Goal: Check status: Check status

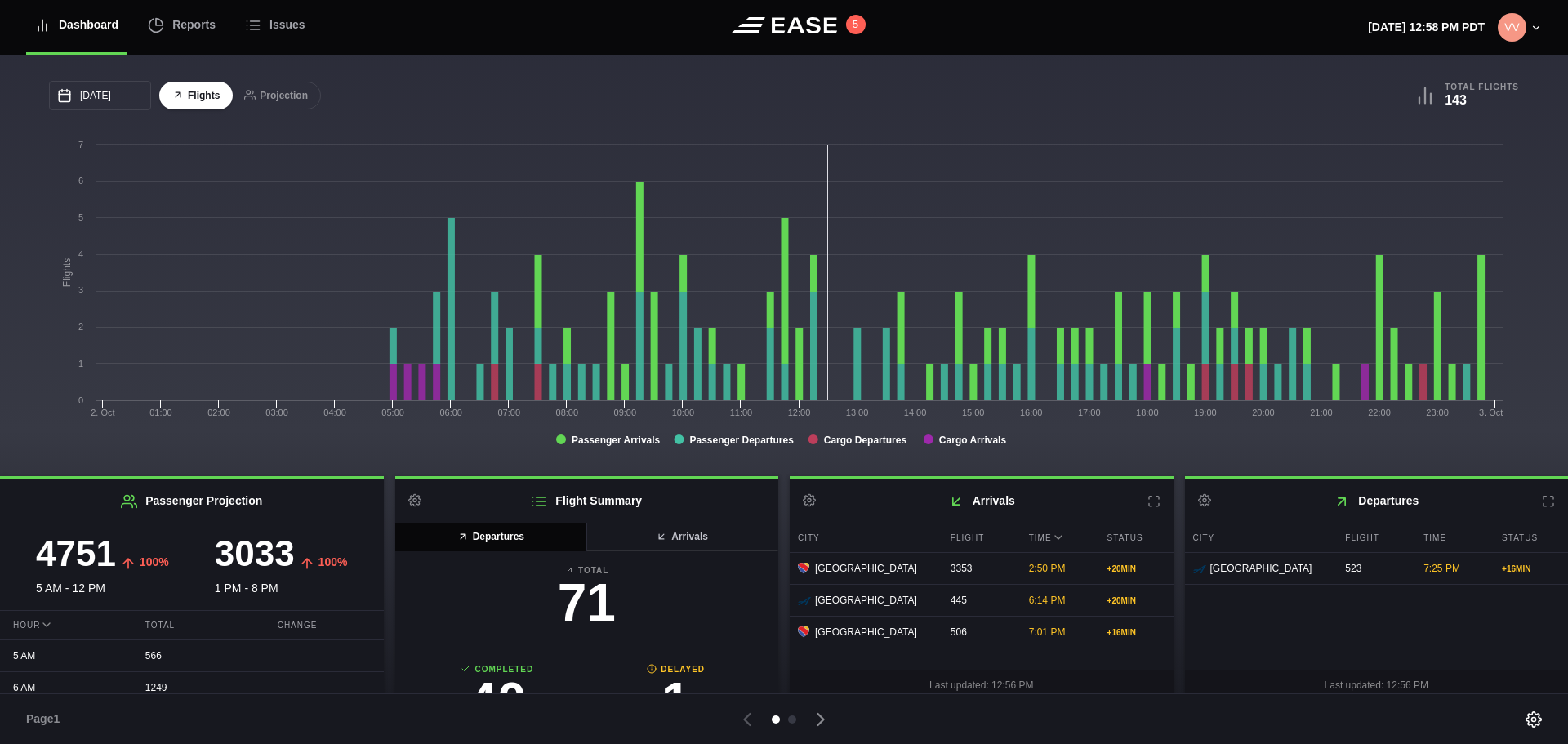
click at [590, 436] on tspan "Passenger Arrivals" at bounding box center [616, 441] width 89 height 12
